Goal: Ask a question

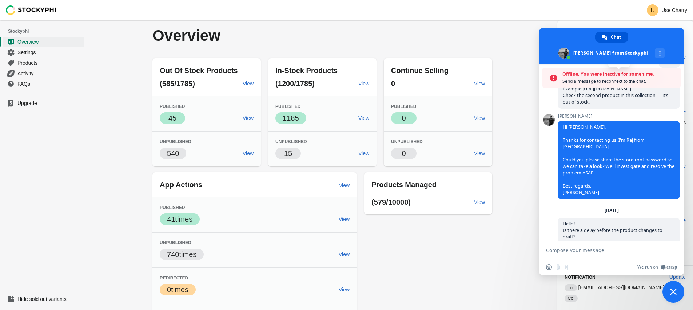
scroll to position [101, 0]
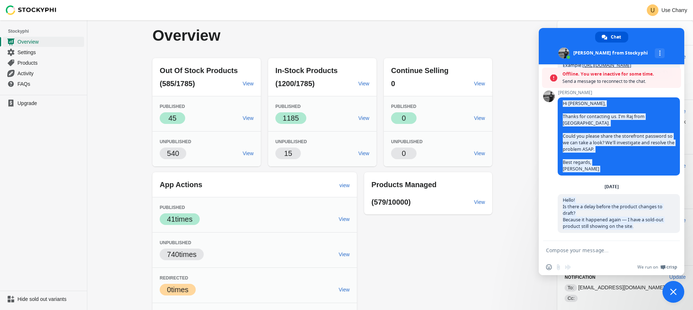
drag, startPoint x: 588, startPoint y: 213, endPoint x: 554, endPoint y: 203, distance: 35.1
click at [554, 203] on div "Stockyphi Hello! How can I help you? [DATE] Hello [DATE] Good morning, I instal…" at bounding box center [612, 152] width 146 height 177
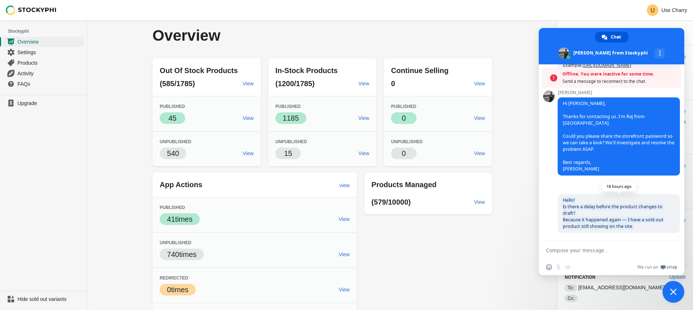
drag, startPoint x: 564, startPoint y: 197, endPoint x: 635, endPoint y: 226, distance: 76.9
click at [635, 226] on span "Hello! Is there a delay before the product changes to draft? Because it happene…" at bounding box center [619, 213] width 122 height 39
copy span "Hello! Is there a delay before the product changes to draft? Because it happene…"
click at [609, 249] on textarea "Compose your message..." at bounding box center [604, 250] width 116 height 18
paste textarea "Hello! Is there a delay before the product changes to draft? Because it happene…"
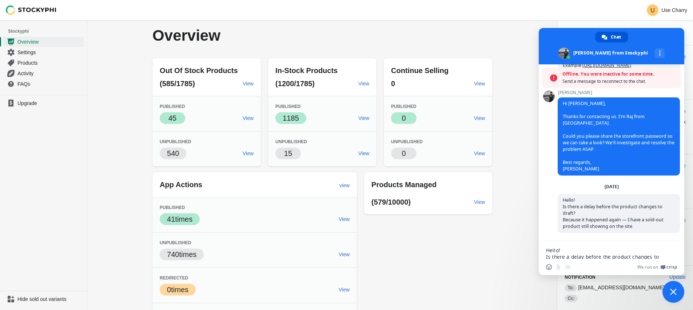
scroll to position [0, 0]
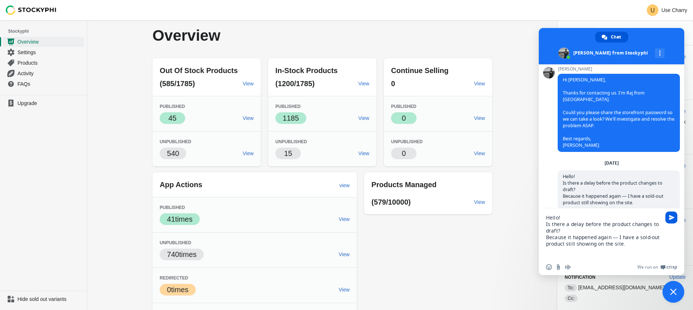
type textarea "Hello! Is there a delay before the product changes to draft? Because it happene…"
click at [671, 218] on span "Send" at bounding box center [671, 217] width 5 height 5
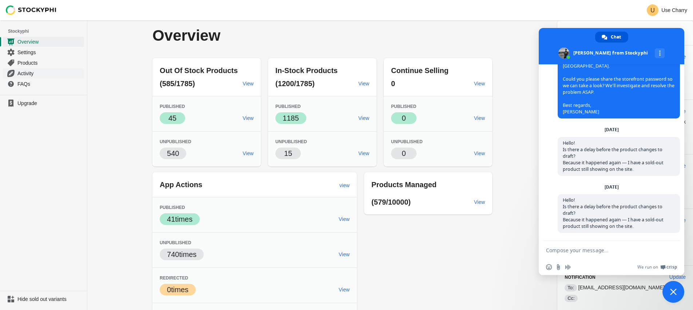
scroll to position [134, 0]
